Goal: Task Accomplishment & Management: Complete application form

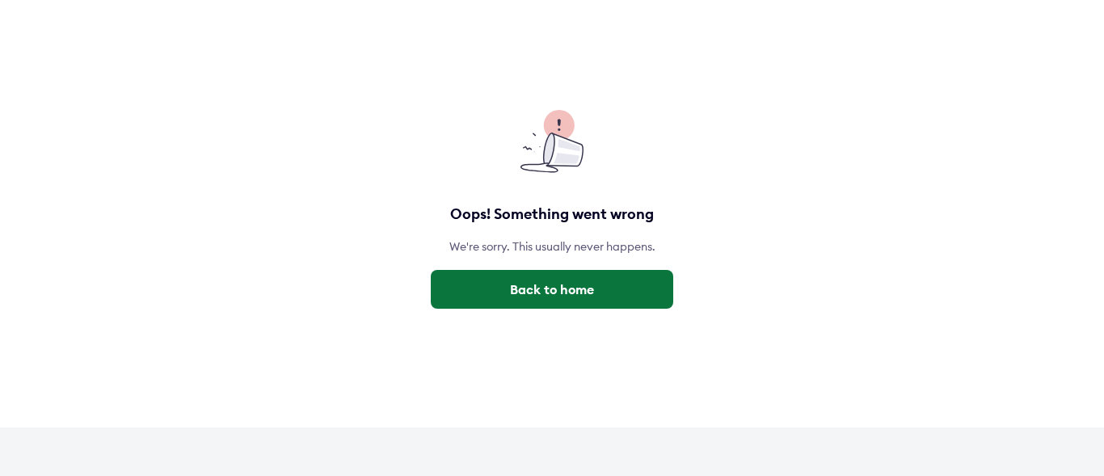
click at [551, 282] on button "Back to home" at bounding box center [552, 289] width 242 height 39
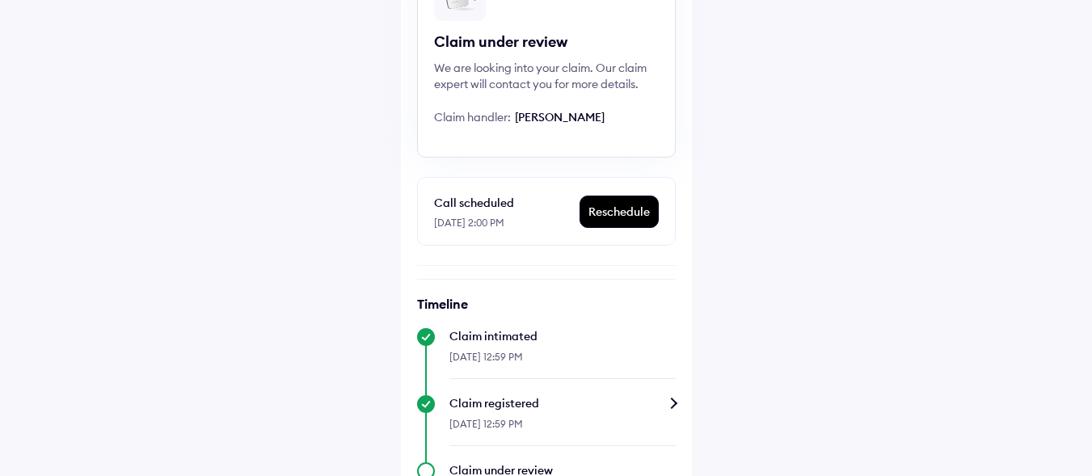
scroll to position [422, 0]
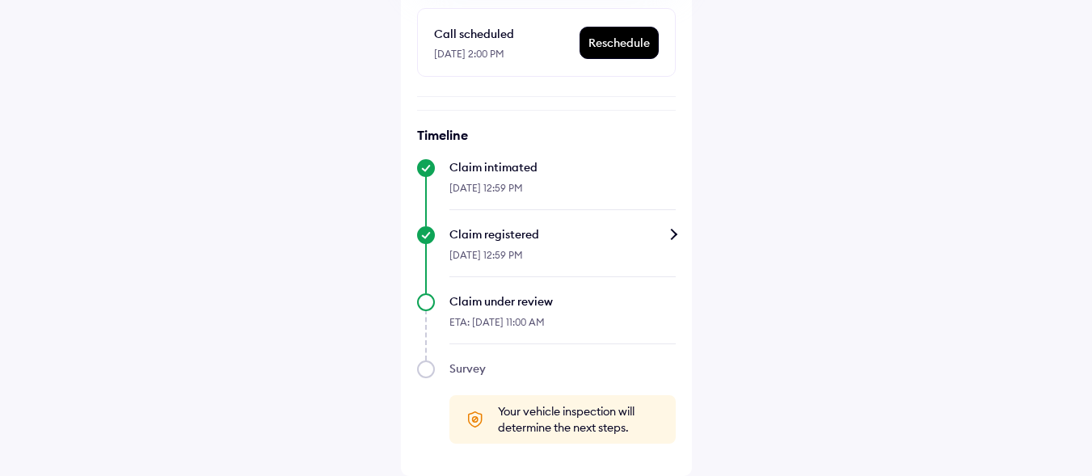
click at [670, 233] on div "Claim registered" at bounding box center [562, 234] width 226 height 16
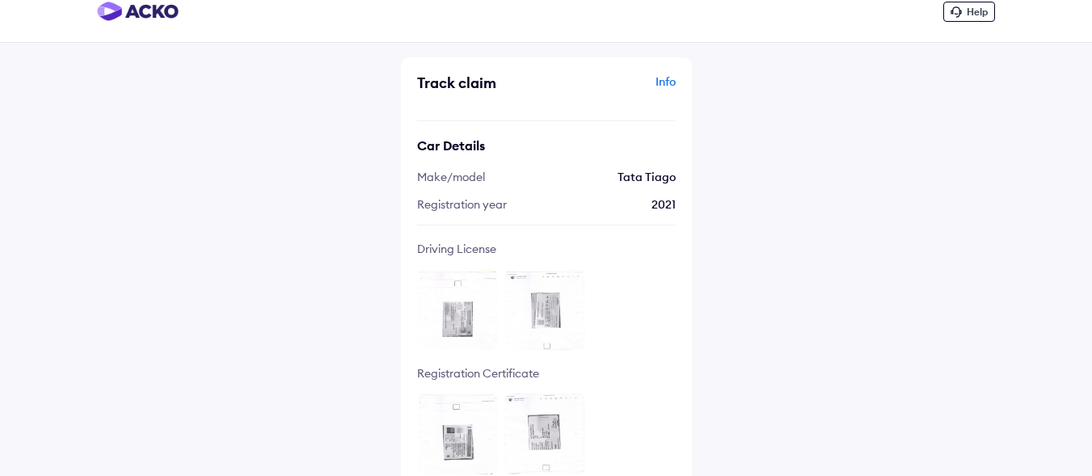
scroll to position [33, 0]
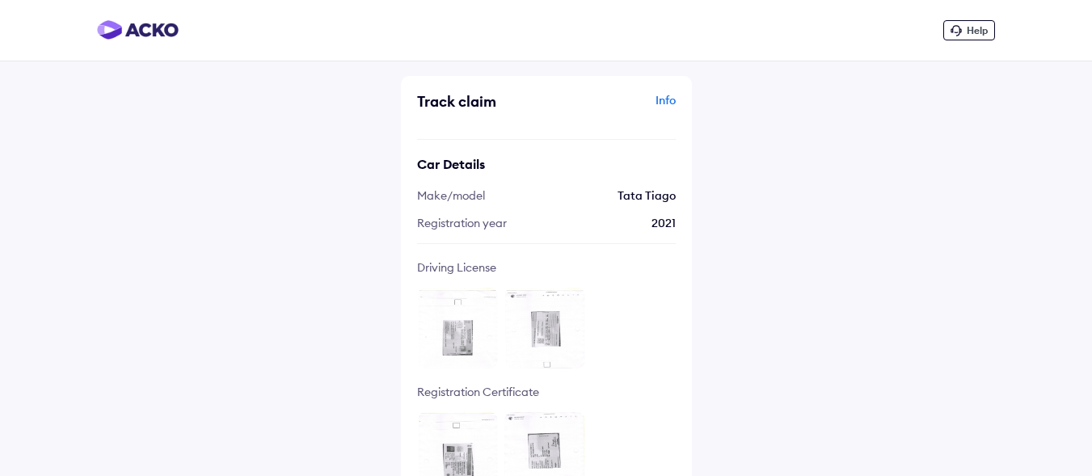
click at [971, 27] on span "Help" at bounding box center [977, 30] width 21 height 12
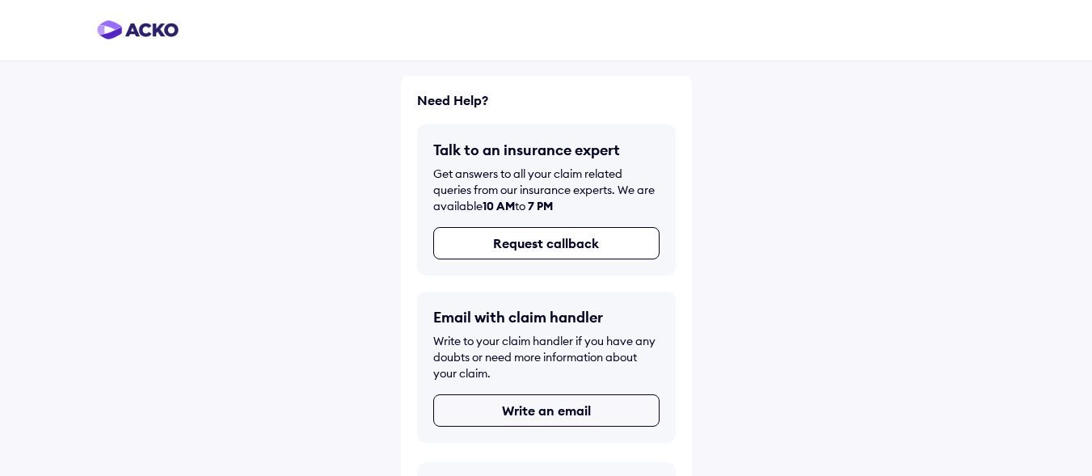
click at [524, 407] on button "Write an email" at bounding box center [546, 410] width 226 height 32
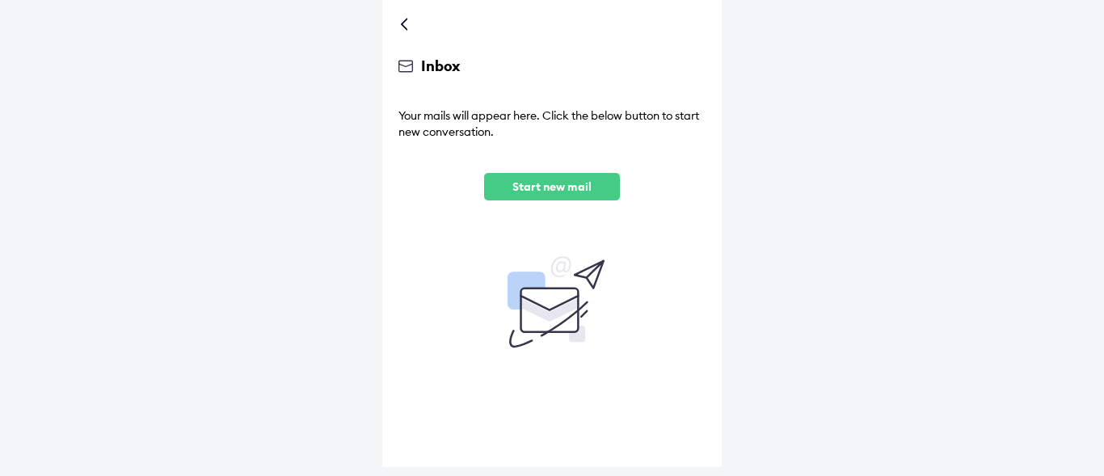
click at [553, 183] on p "Start new mail" at bounding box center [552, 186] width 110 height 15
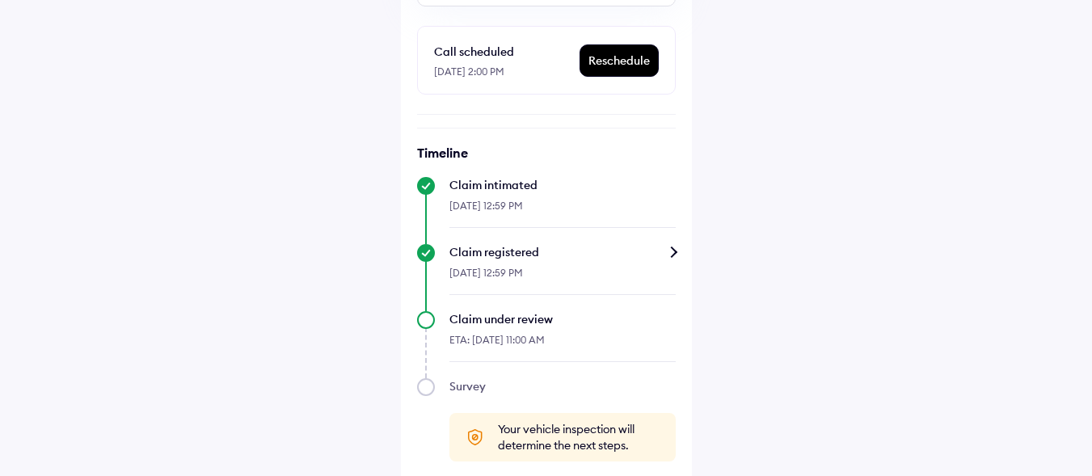
scroll to position [422, 0]
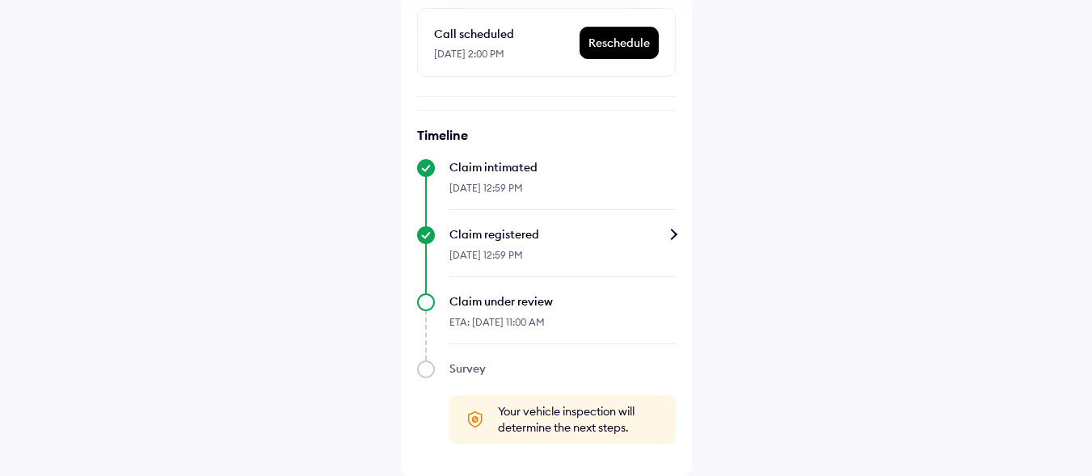
click at [428, 368] on div "Survey Your vehicle inspection will determine the next steps." at bounding box center [546, 401] width 259 height 83
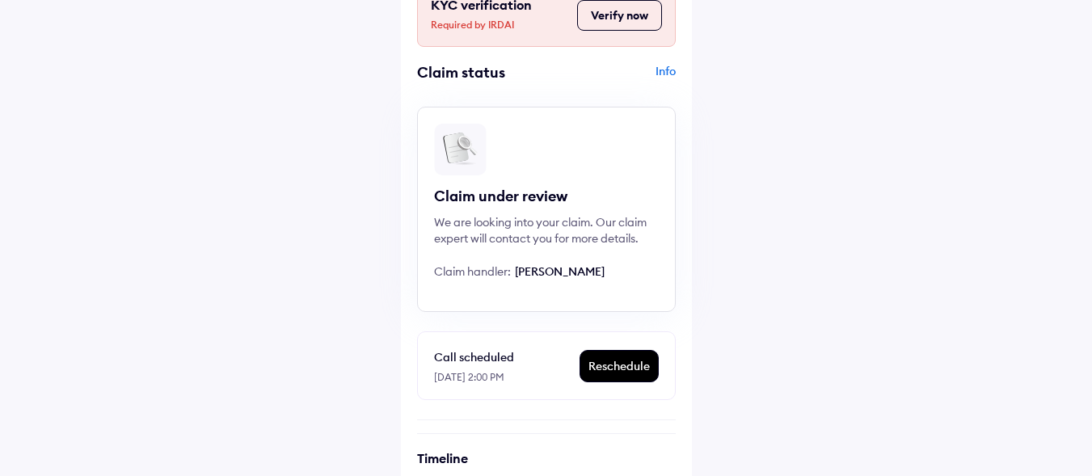
scroll to position [0, 0]
